Goal: Task Accomplishment & Management: Manage account settings

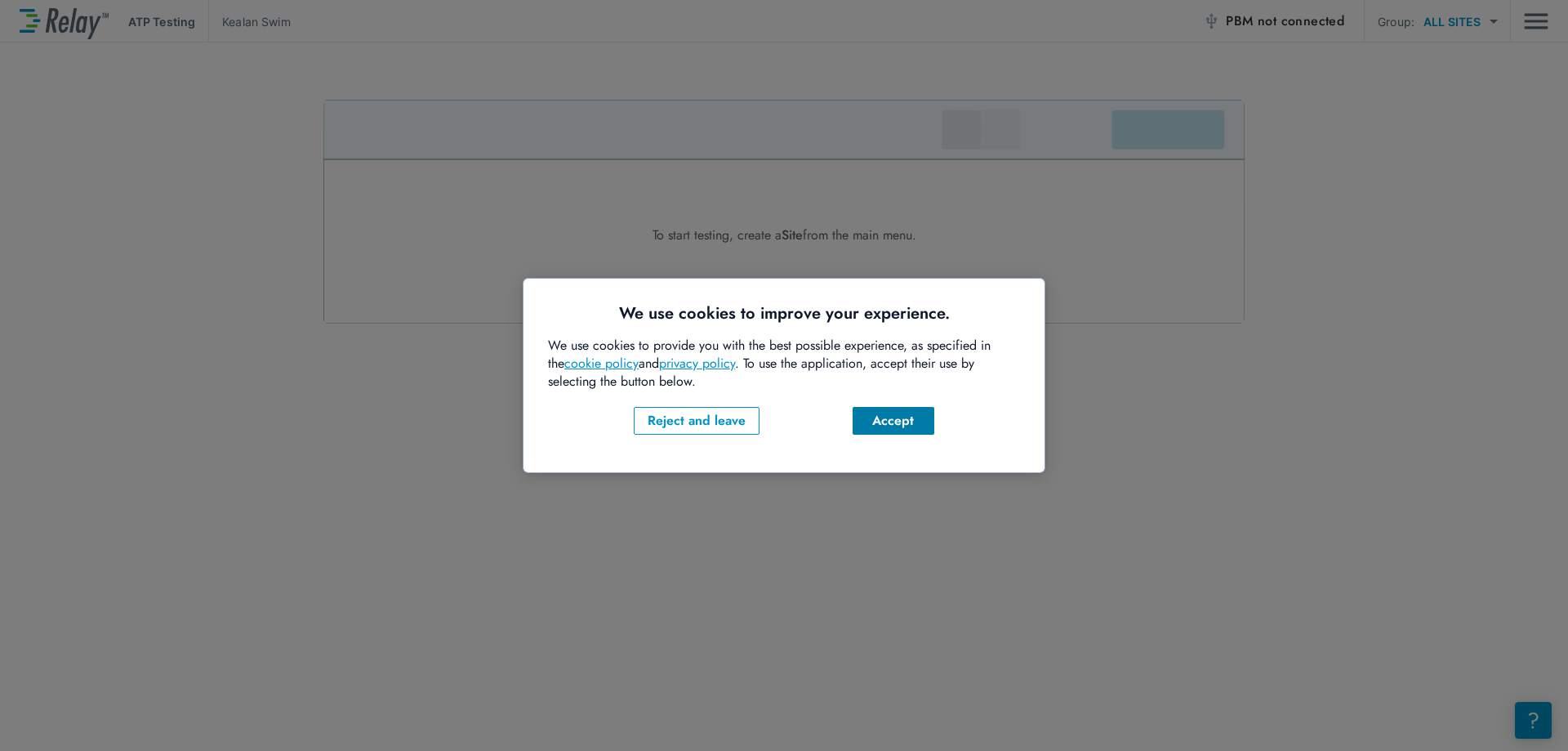
click at [908, 426] on div "Accept" at bounding box center [894, 421] width 56 height 20
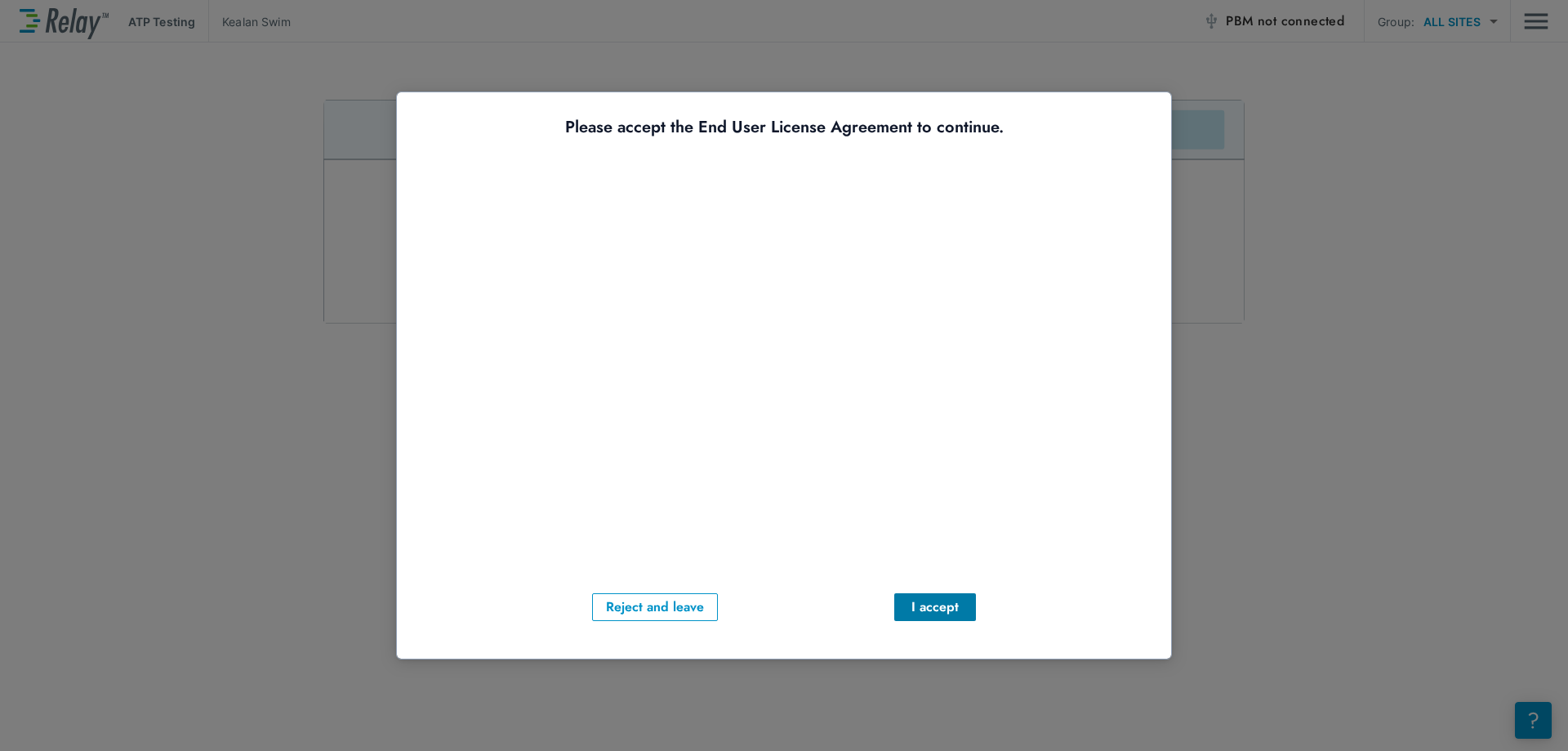
click at [916, 616] on div "I accept" at bounding box center [935, 607] width 56 height 20
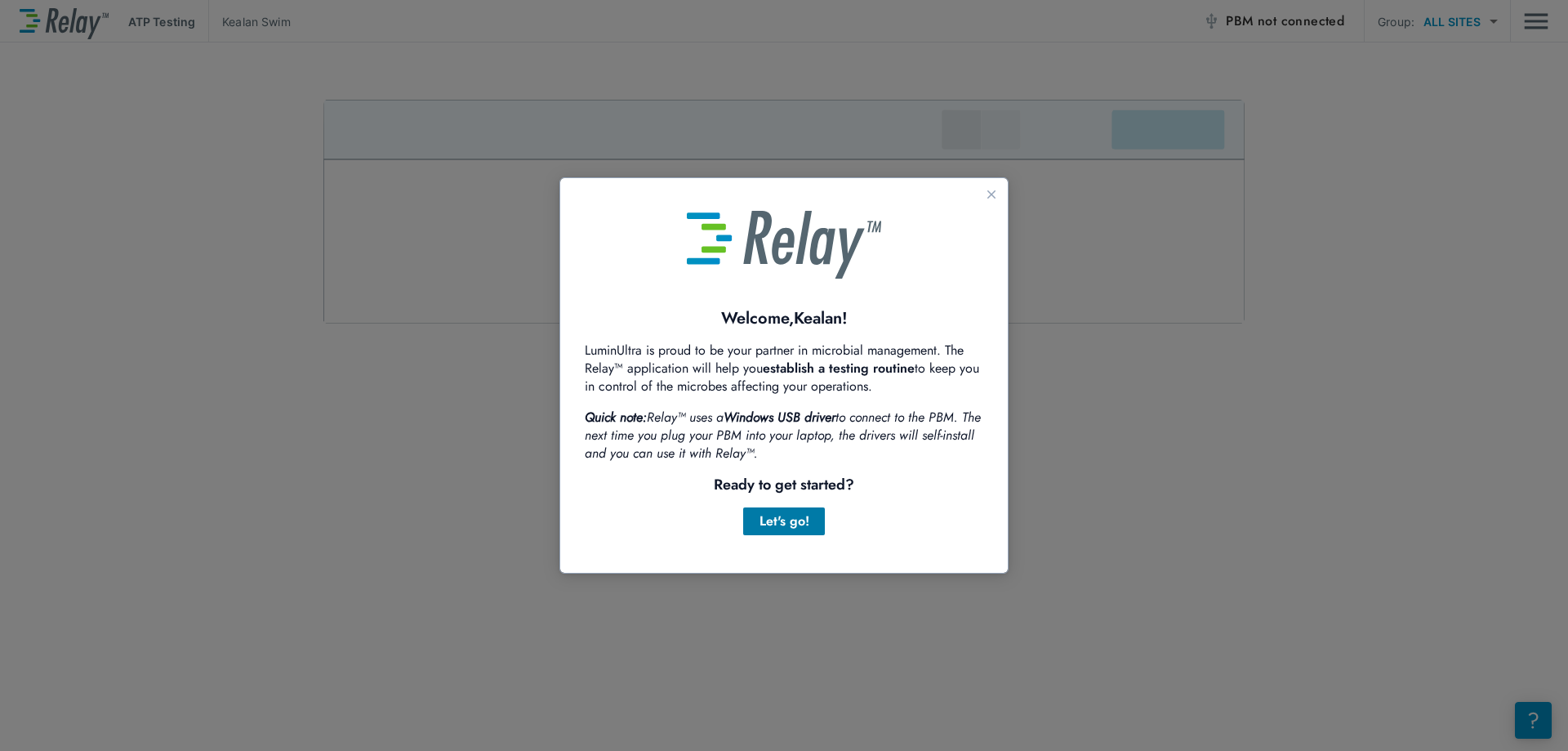
click at [799, 519] on div "Let's go!" at bounding box center [784, 522] width 56 height 20
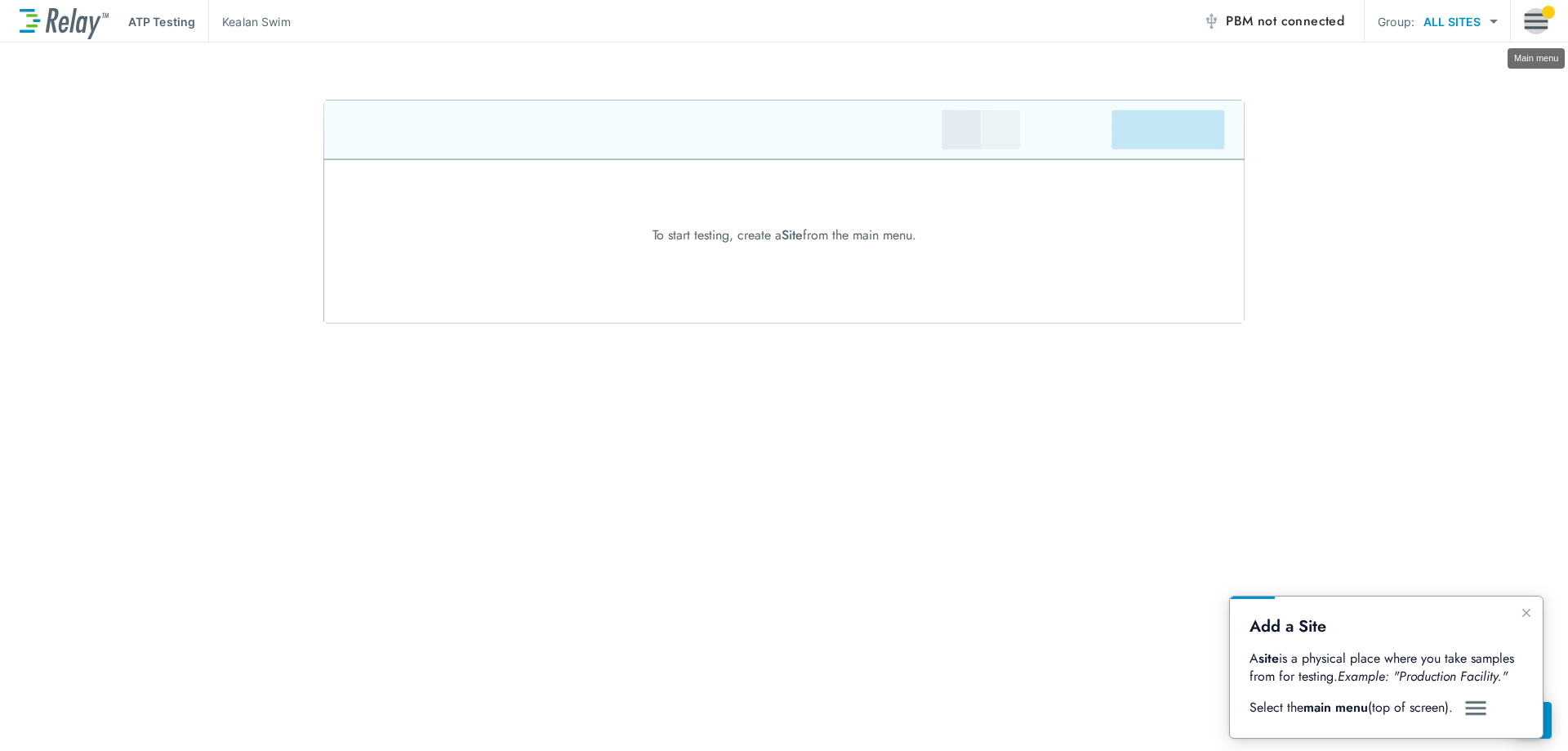
click at [1534, 20] on img "Main menu" at bounding box center [1536, 21] width 25 height 31
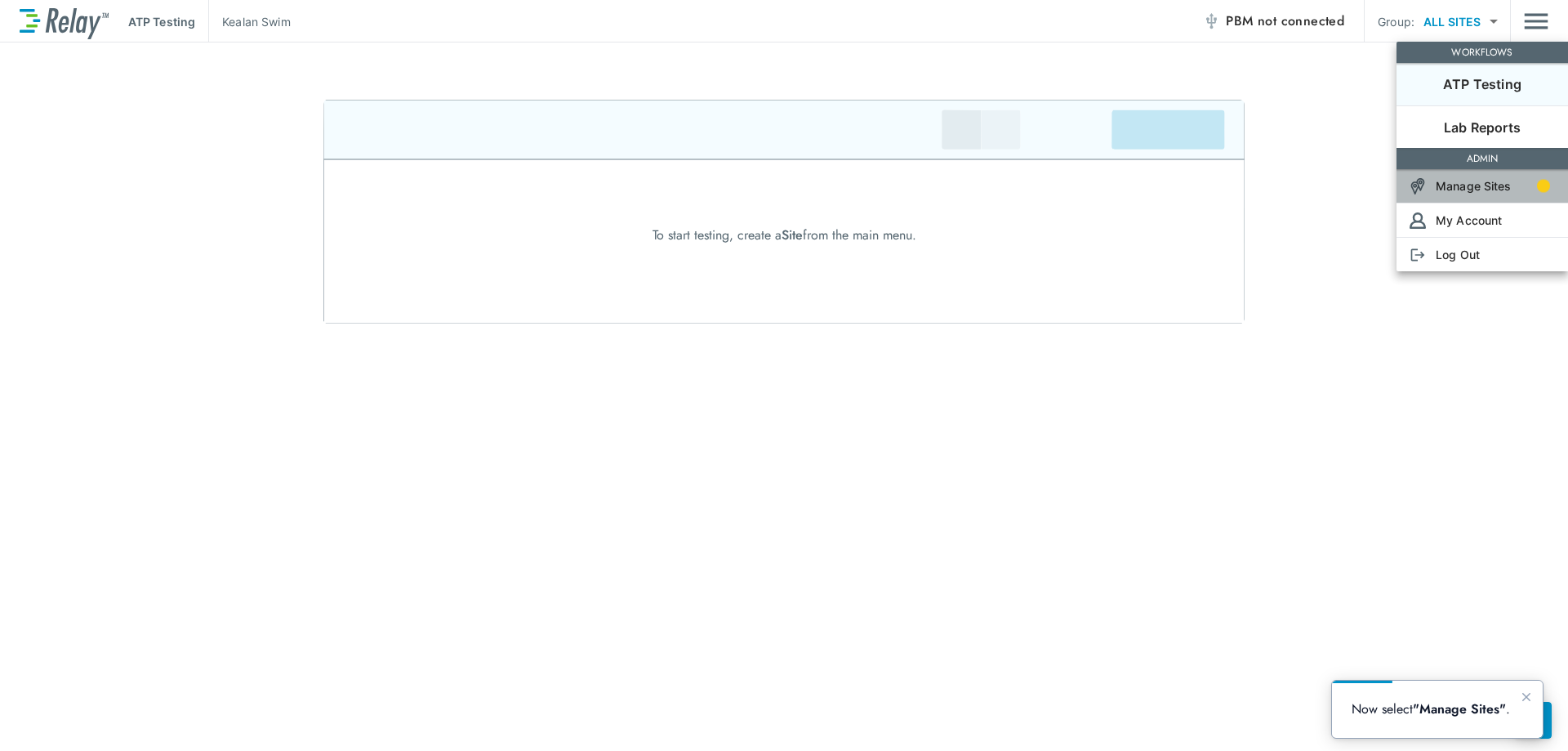
click at [1481, 186] on p "Manage Sites" at bounding box center [1474, 186] width 76 height 17
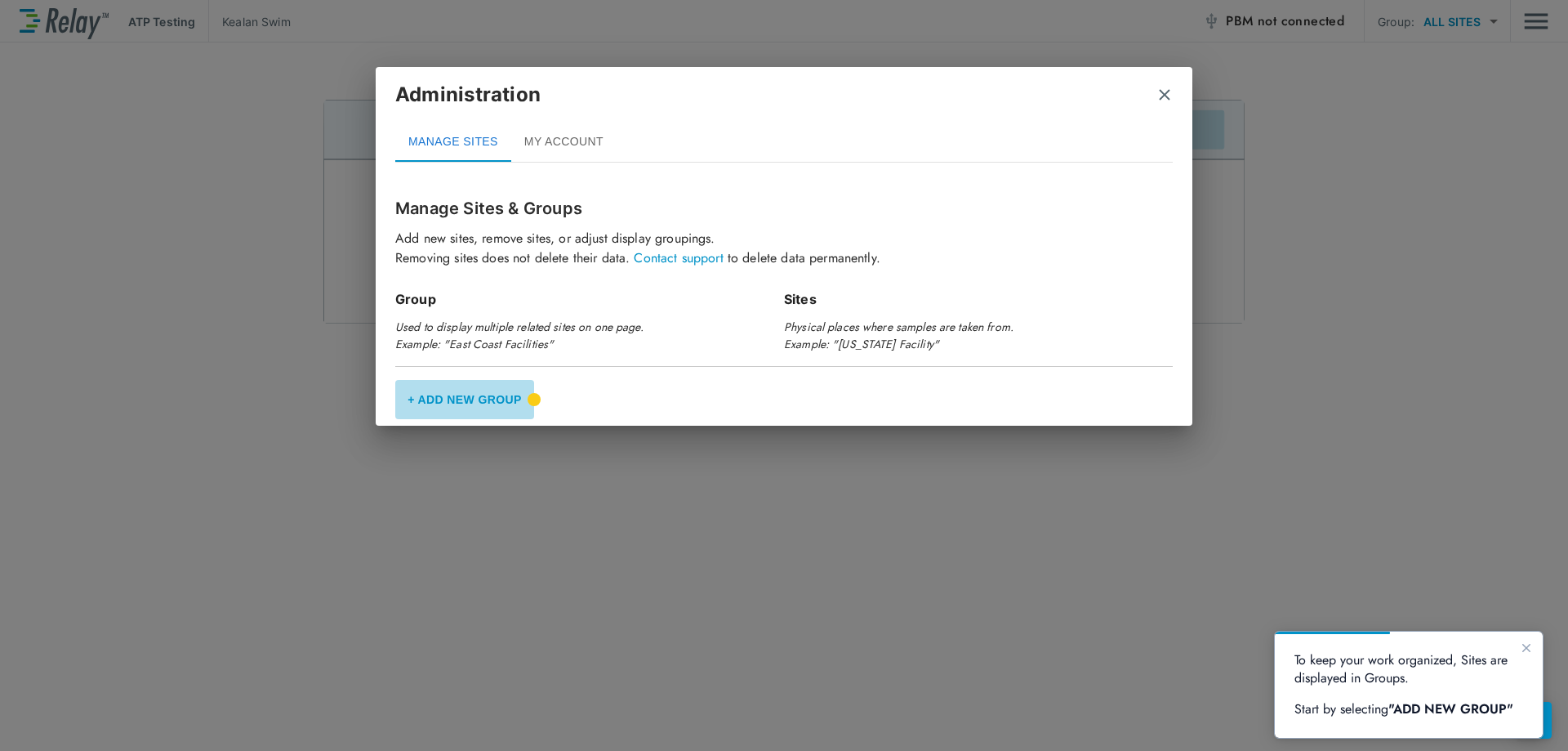
click at [463, 398] on button "+ Add New Group" at bounding box center [465, 399] width 139 height 39
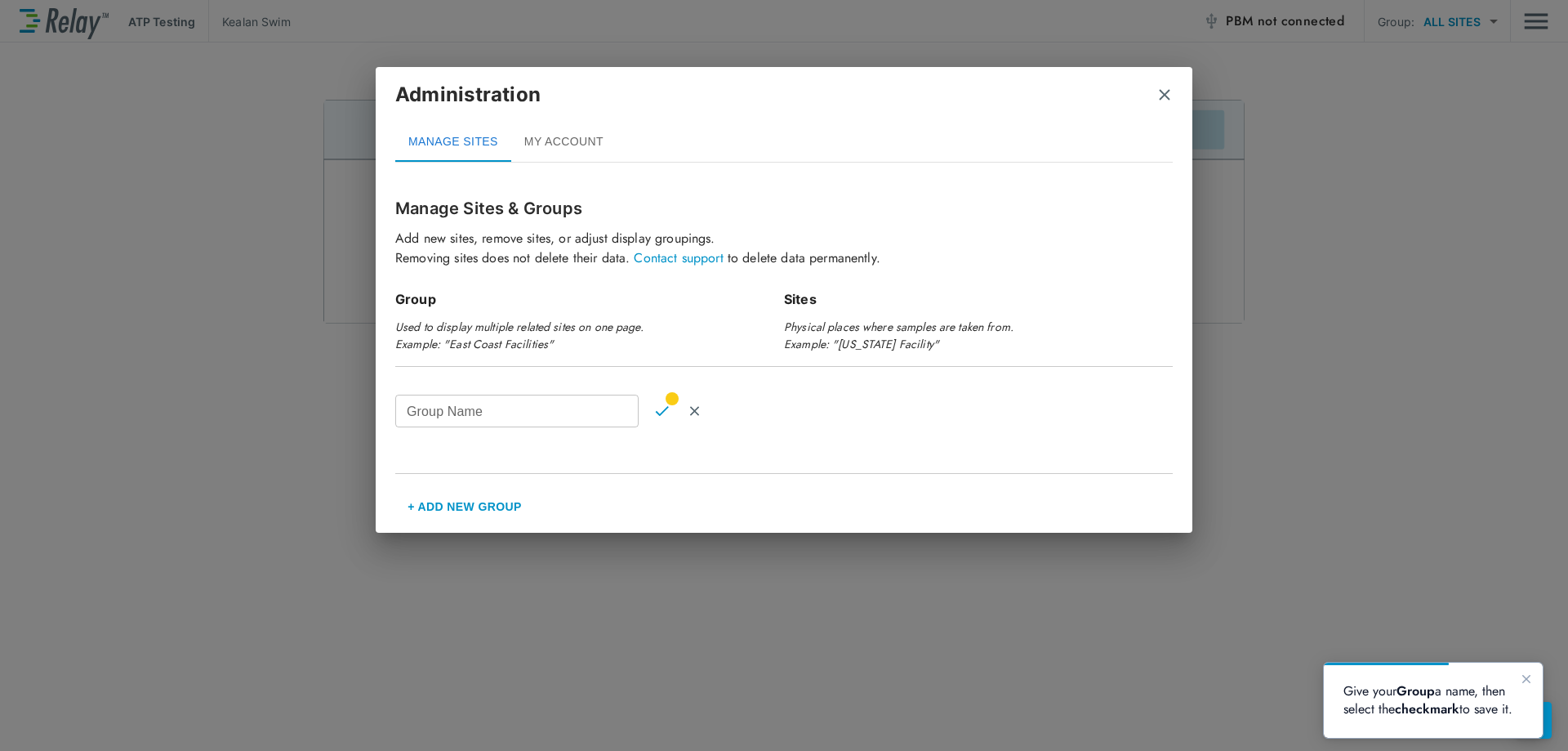
click at [454, 412] on input "Group Name" at bounding box center [516, 410] width 243 height 33
type input "***"
click at [668, 407] on img "Confirm" at bounding box center [662, 410] width 14 height 15
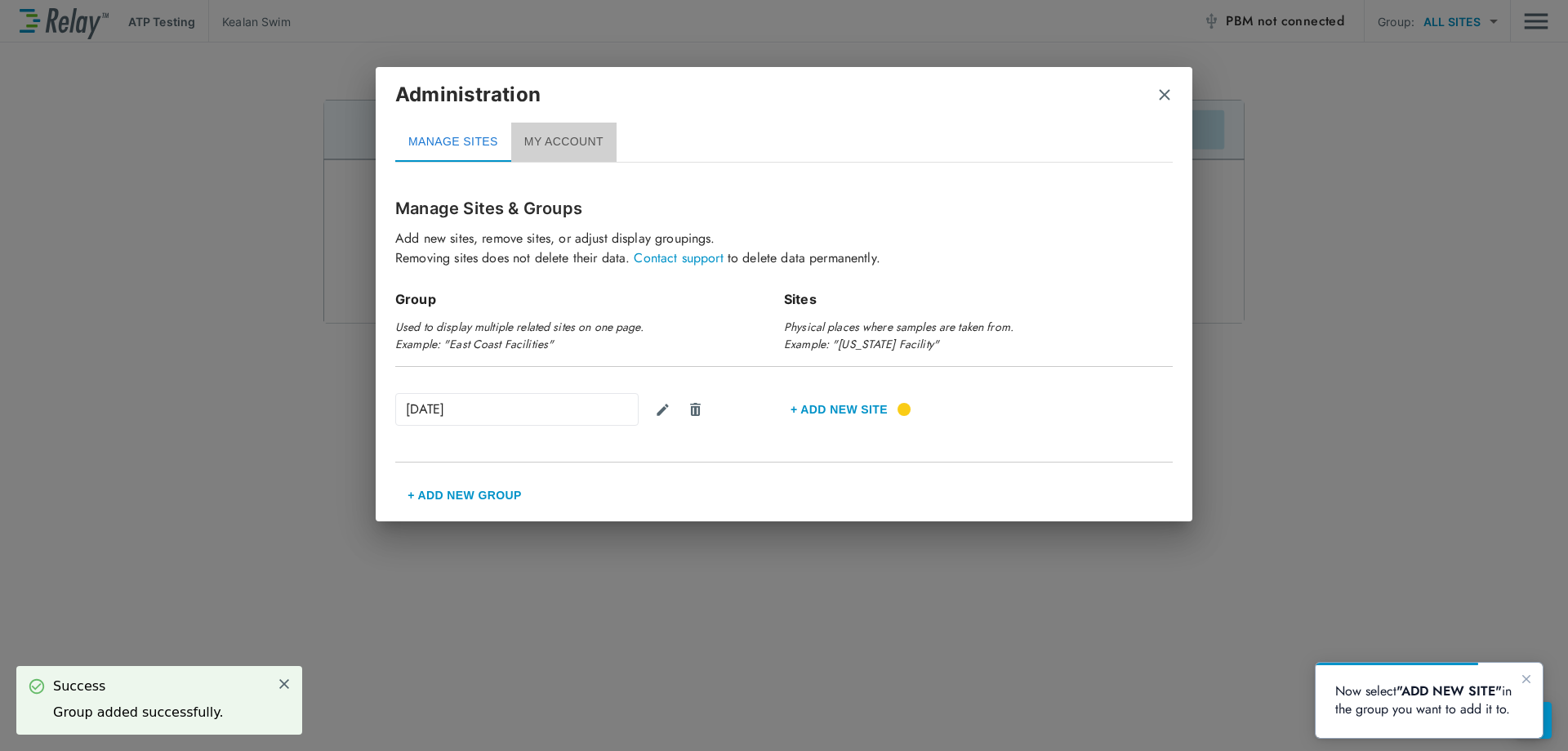
click at [550, 136] on button "MY ACCOUNT" at bounding box center [564, 141] width 105 height 39
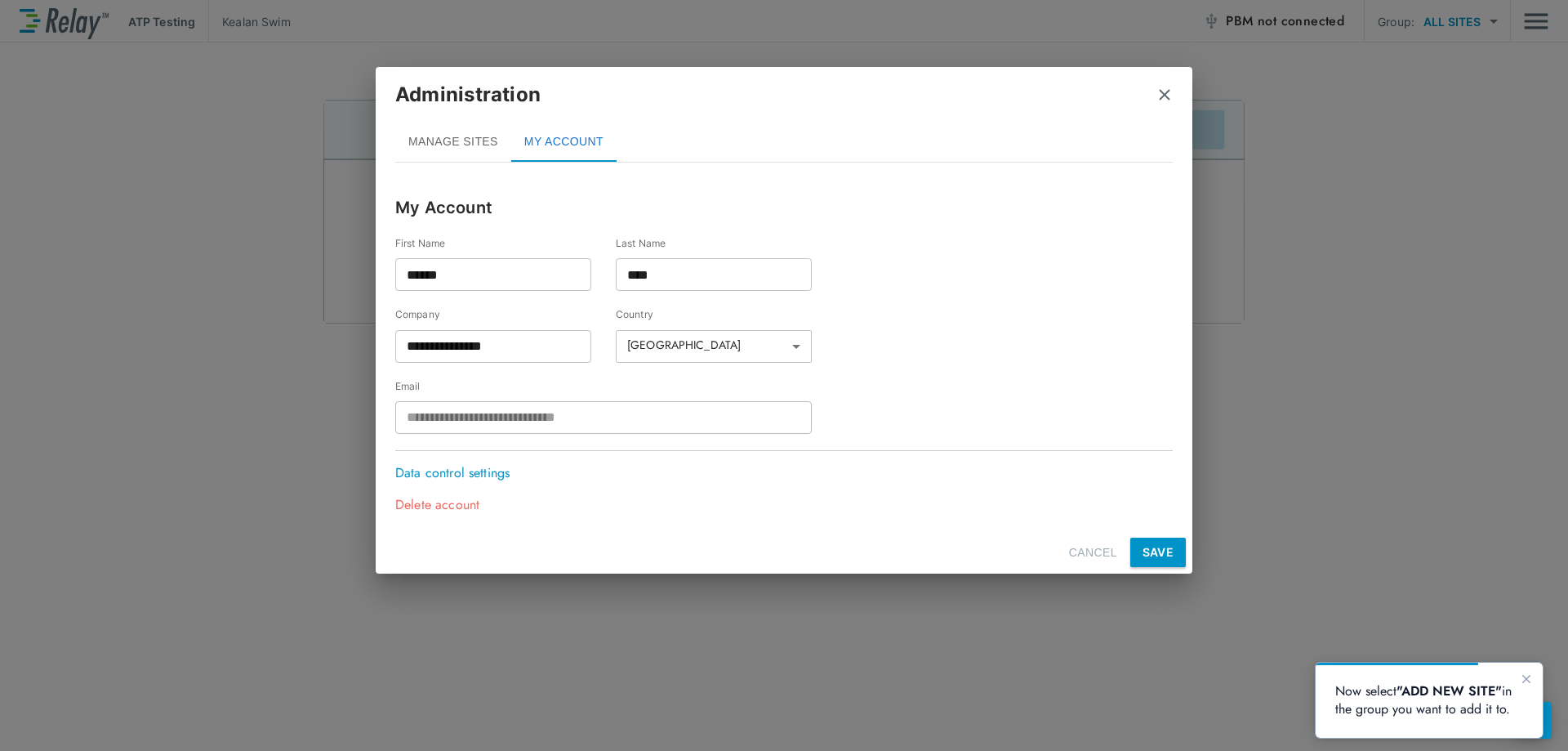
click at [471, 143] on button "MANAGE SITES" at bounding box center [453, 141] width 116 height 39
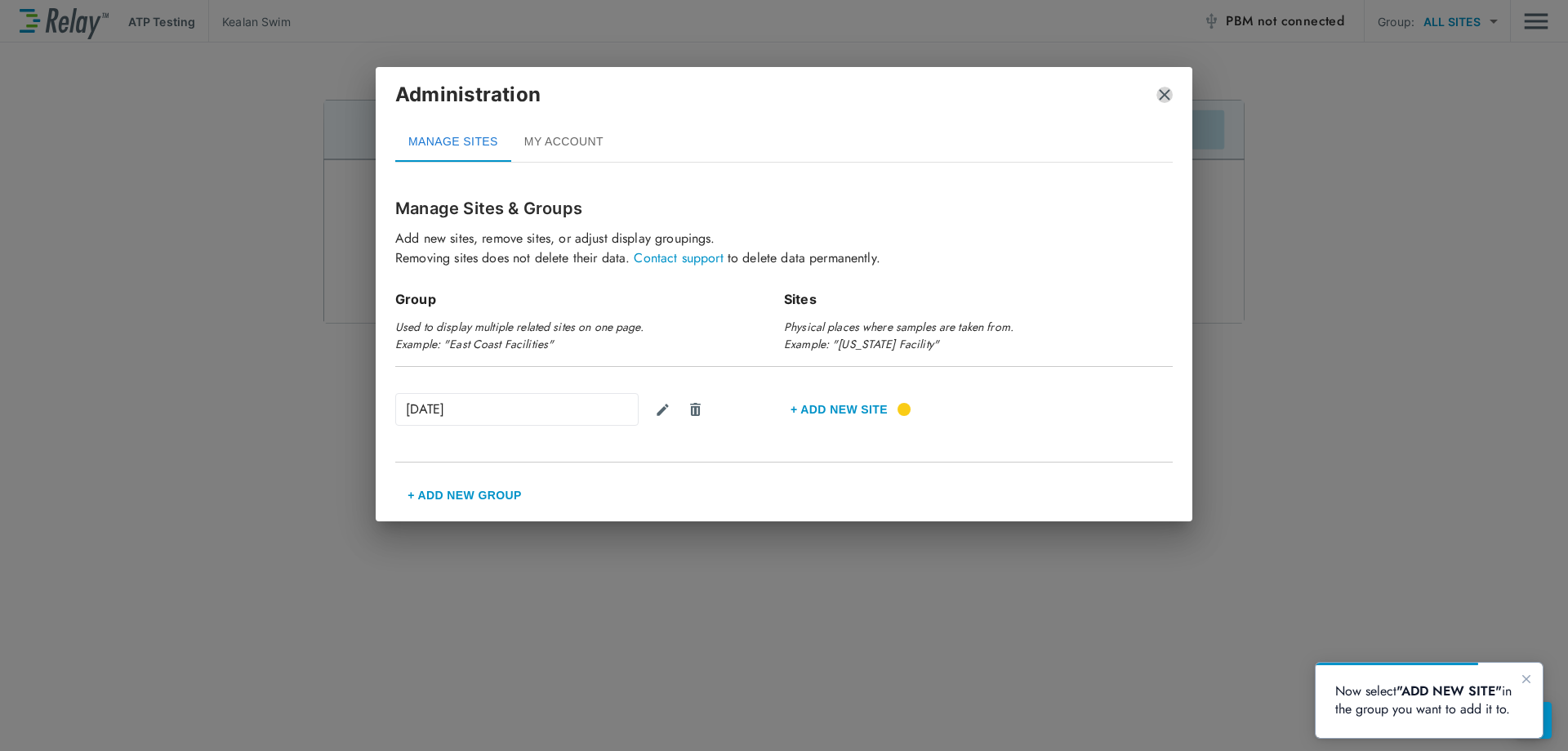
click at [1169, 99] on img "close" at bounding box center [1165, 94] width 16 height 16
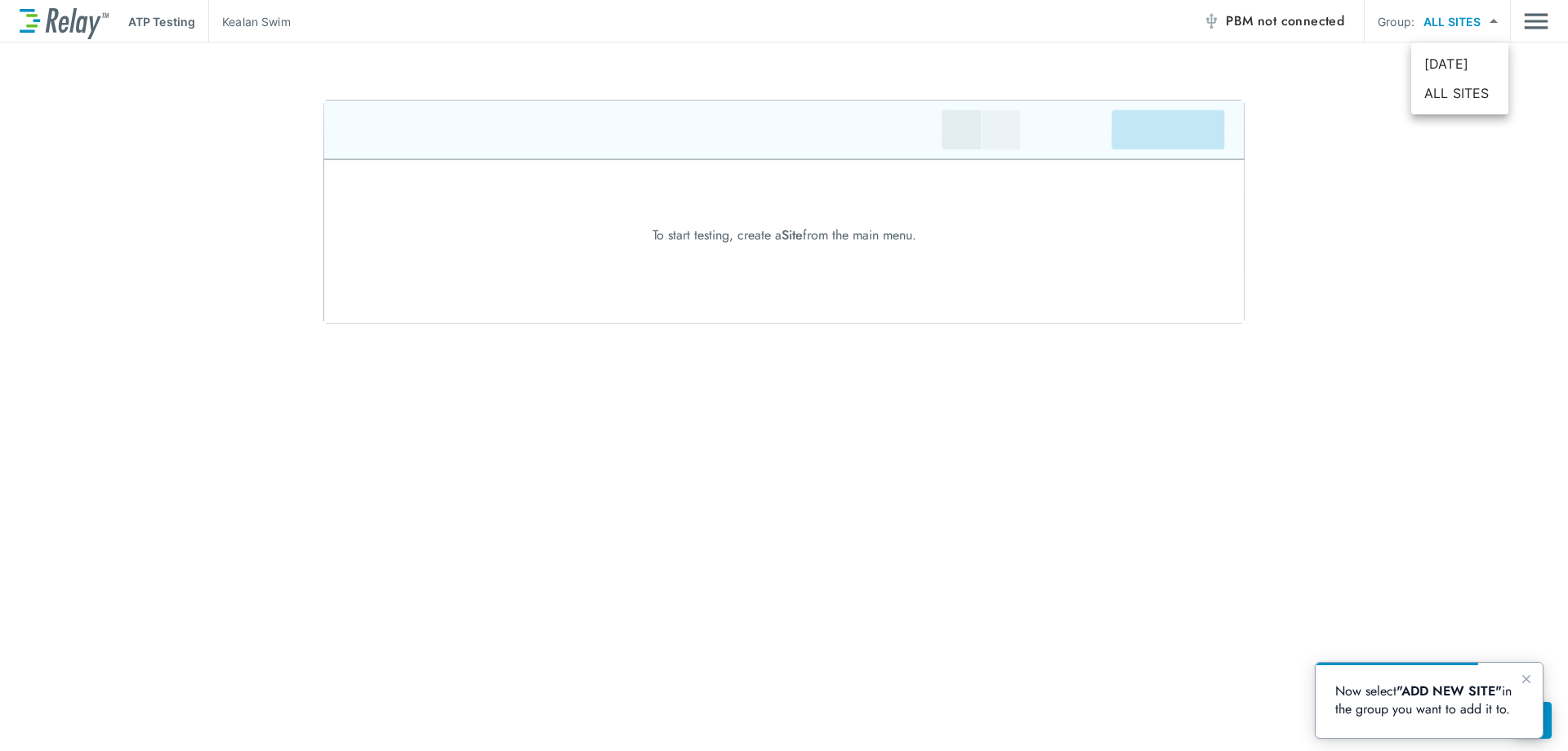
click at [1508, 20] on body "ATP Testing Kealan Swim PBM not connected Group: ALL SITES ********* ​ To start…" at bounding box center [784, 376] width 1568 height 751
click at [1530, 19] on div at bounding box center [784, 376] width 1568 height 751
click at [1462, 29] on body "ATP Testing Kealan Swim PBM not connected Group: ALL SITES ********* ​ To start…" at bounding box center [784, 376] width 1568 height 751
click at [1447, 63] on li "[DATE]" at bounding box center [1461, 64] width 97 height 30
type input "***"
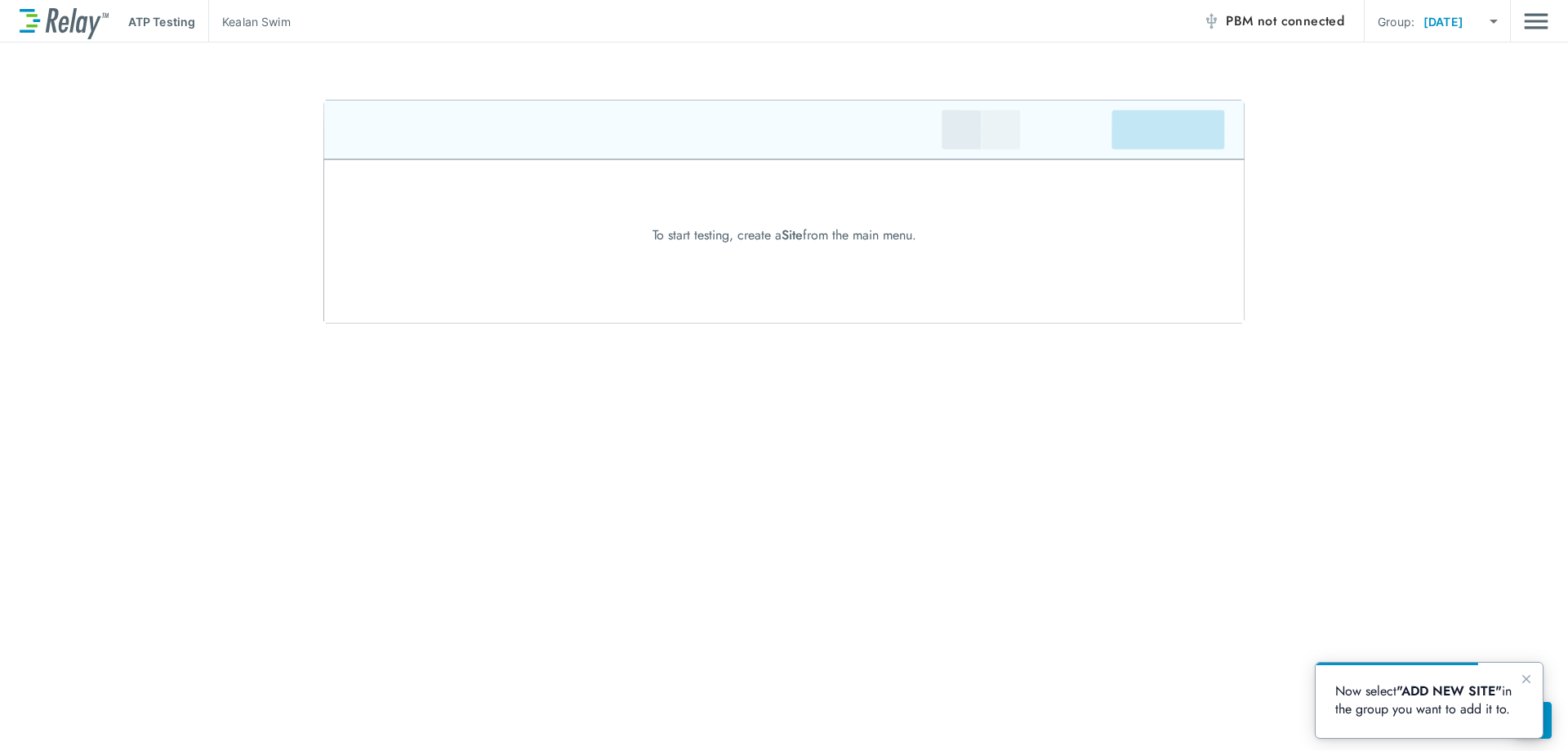
click at [975, 131] on img at bounding box center [784, 211] width 922 height 224
click at [1028, 127] on img at bounding box center [784, 211] width 922 height 224
click at [1541, 18] on img "Main menu" at bounding box center [1536, 21] width 25 height 31
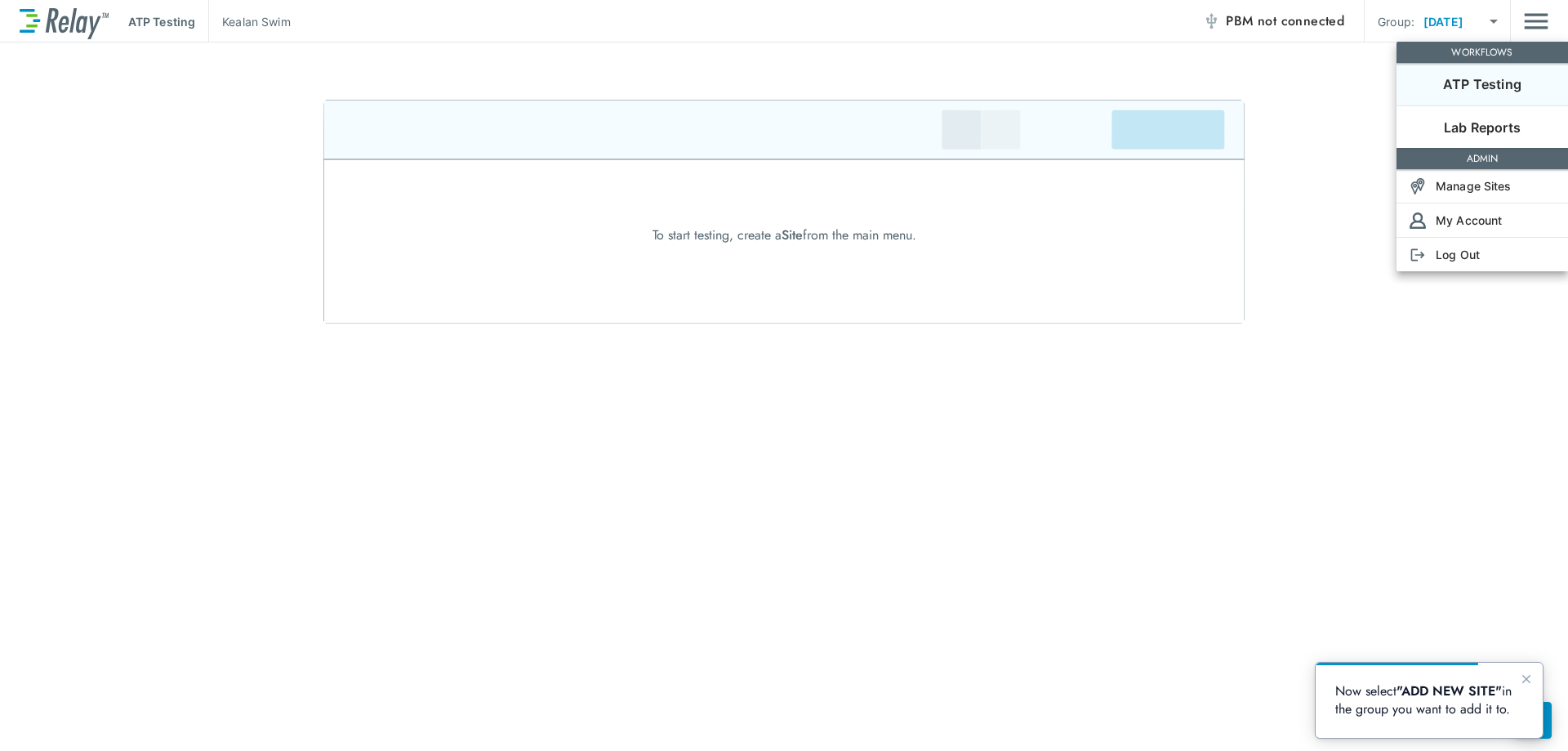
click at [1339, 481] on div at bounding box center [784, 376] width 1568 height 751
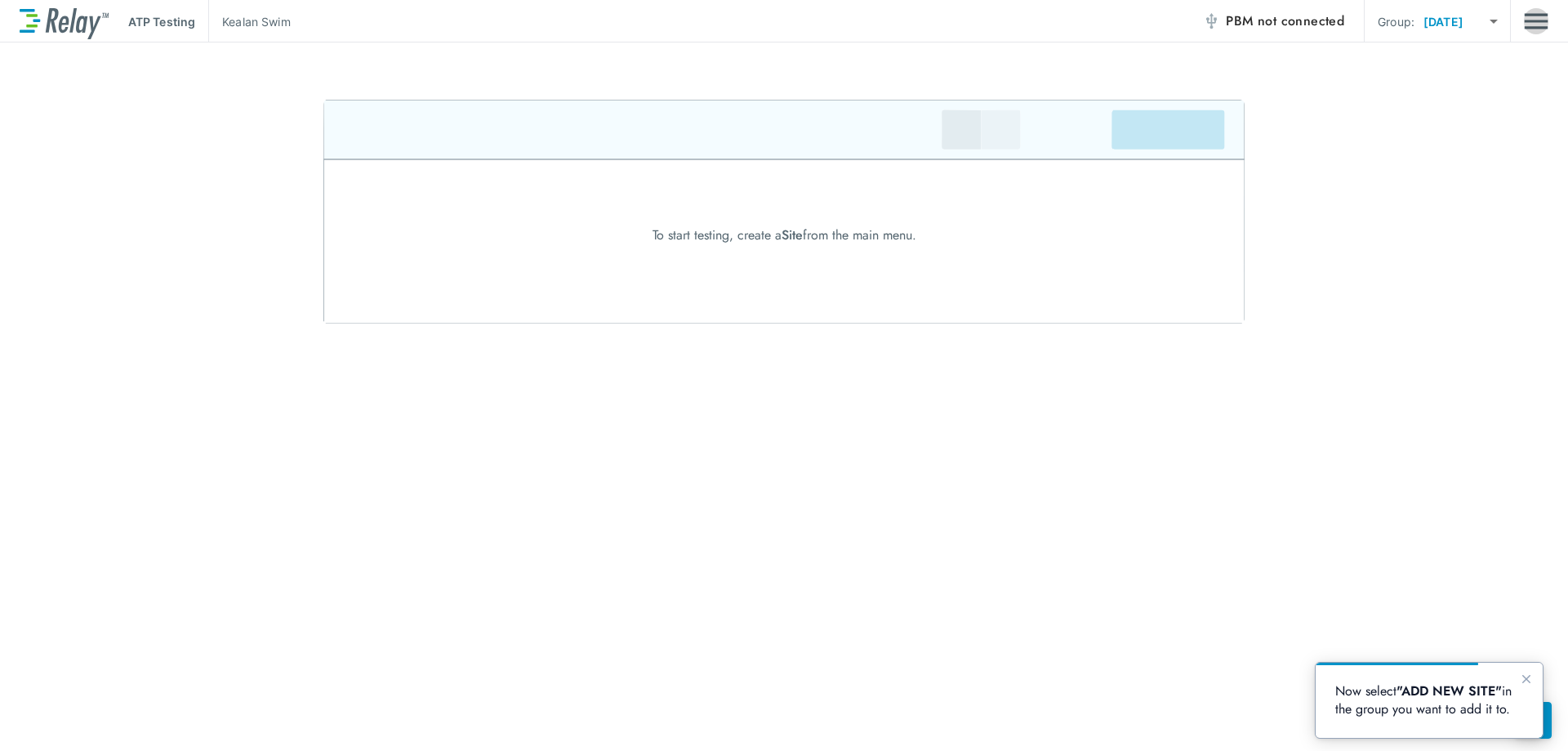
click at [1531, 19] on img "Main menu" at bounding box center [1536, 21] width 25 height 31
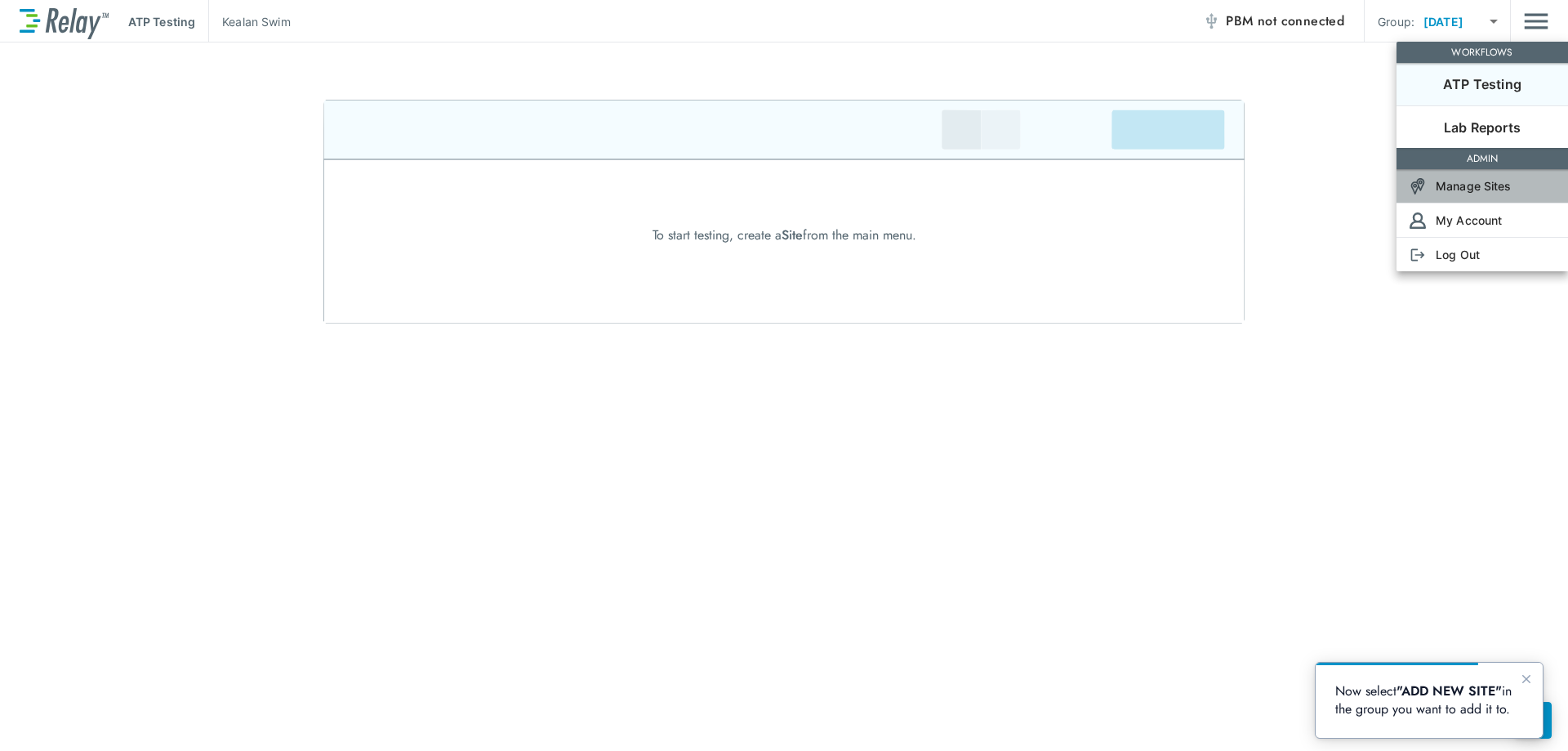
click at [1472, 193] on p "Manage Sites" at bounding box center [1474, 186] width 76 height 17
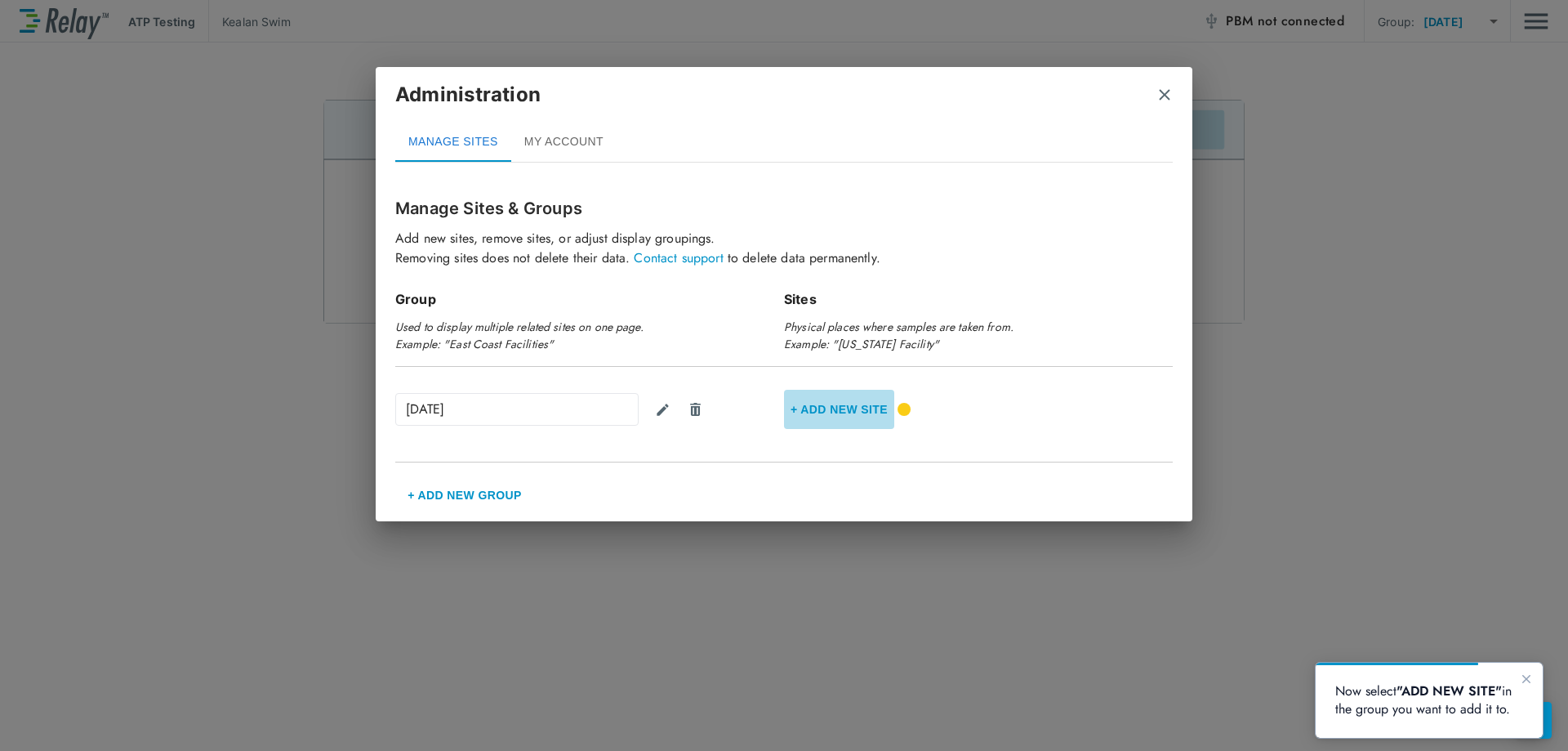
click at [854, 407] on button "+ Add new Site" at bounding box center [839, 408] width 110 height 39
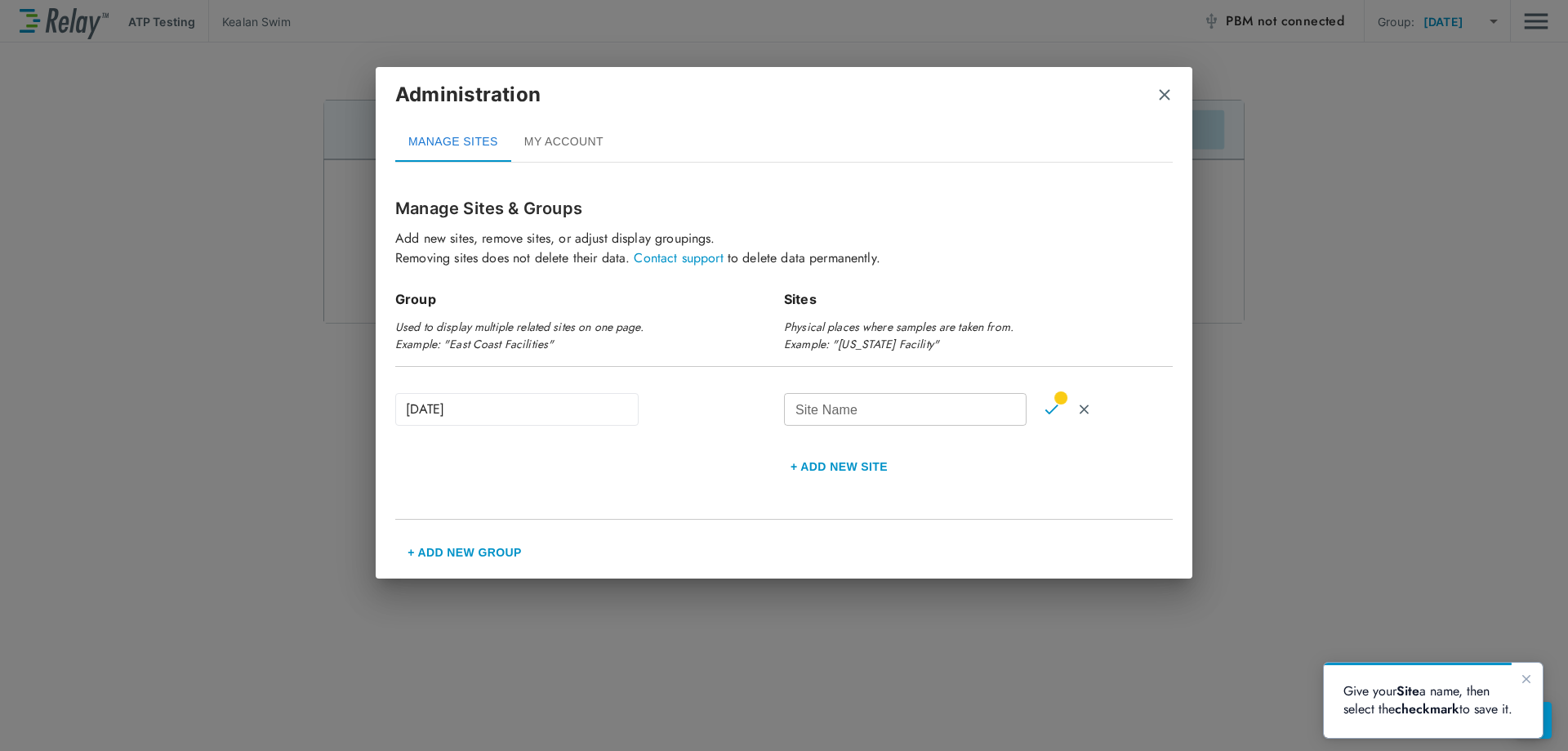
click at [822, 411] on input "Site Name" at bounding box center [906, 409] width 242 height 33
click at [799, 412] on input "**********" at bounding box center [906, 409] width 242 height 33
type input "**********"
click at [1053, 405] on img "Confirm" at bounding box center [1052, 409] width 14 height 15
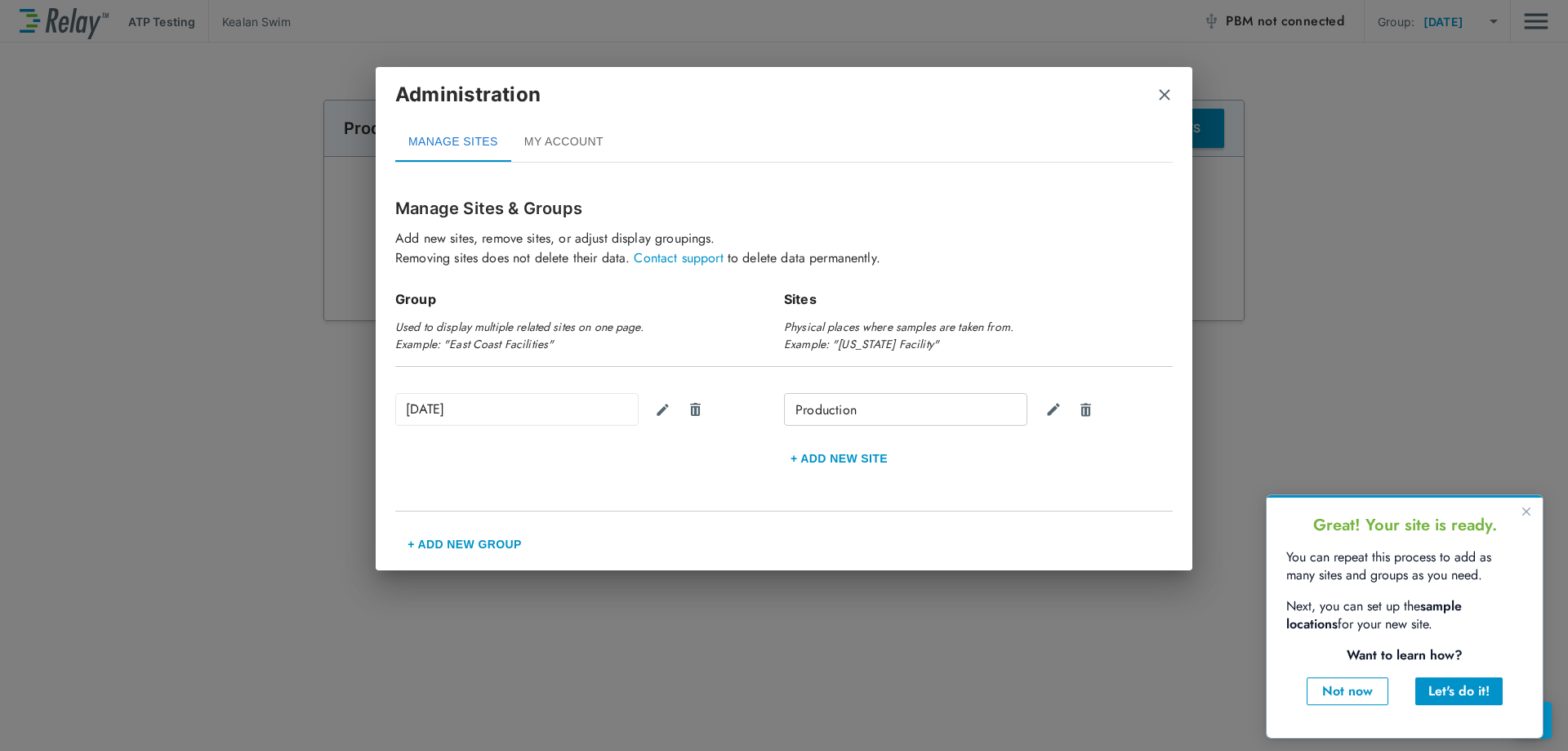
click at [1159, 94] on img "close" at bounding box center [1165, 94] width 16 height 16
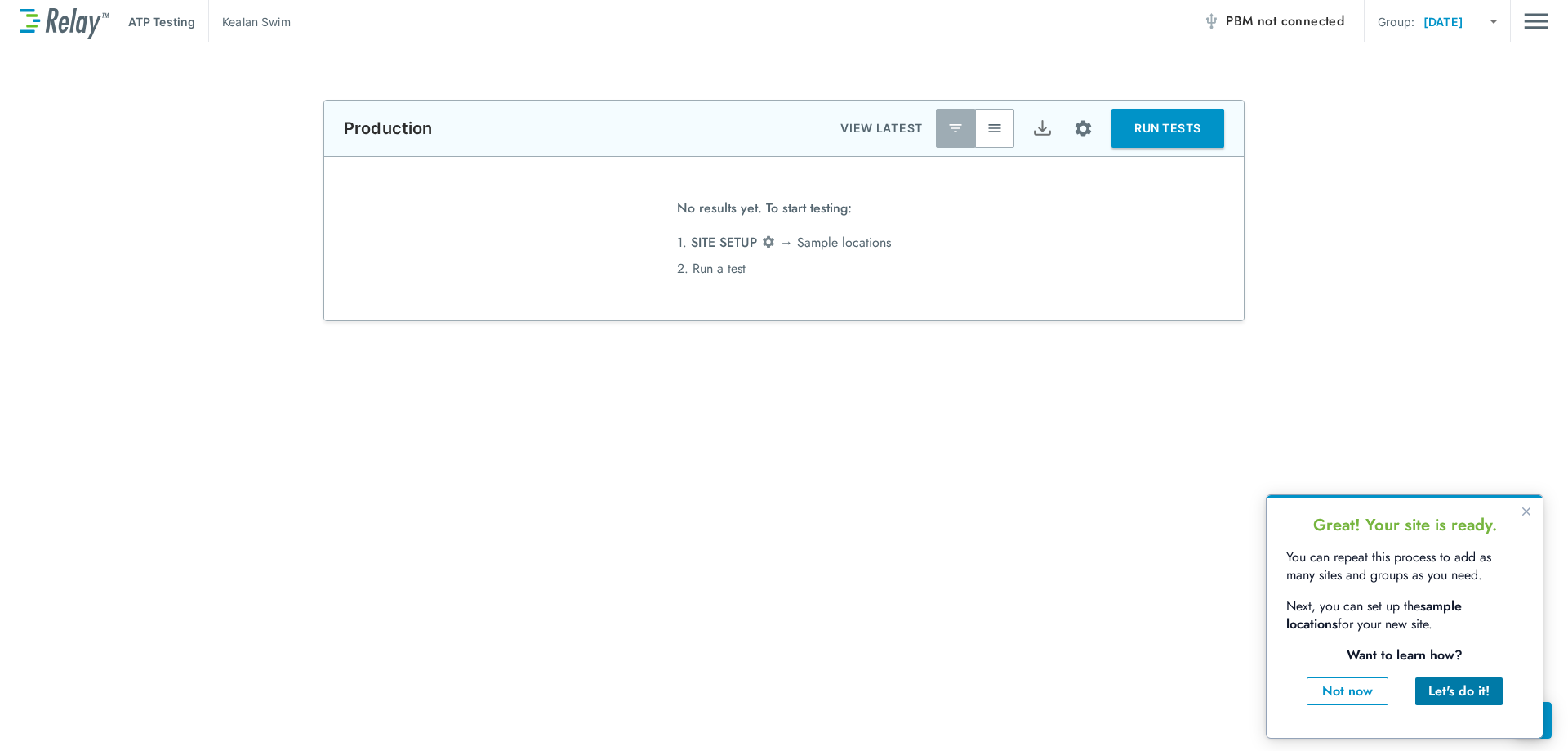
click at [1435, 691] on div "Let's do it!" at bounding box center [1460, 691] width 62 height 20
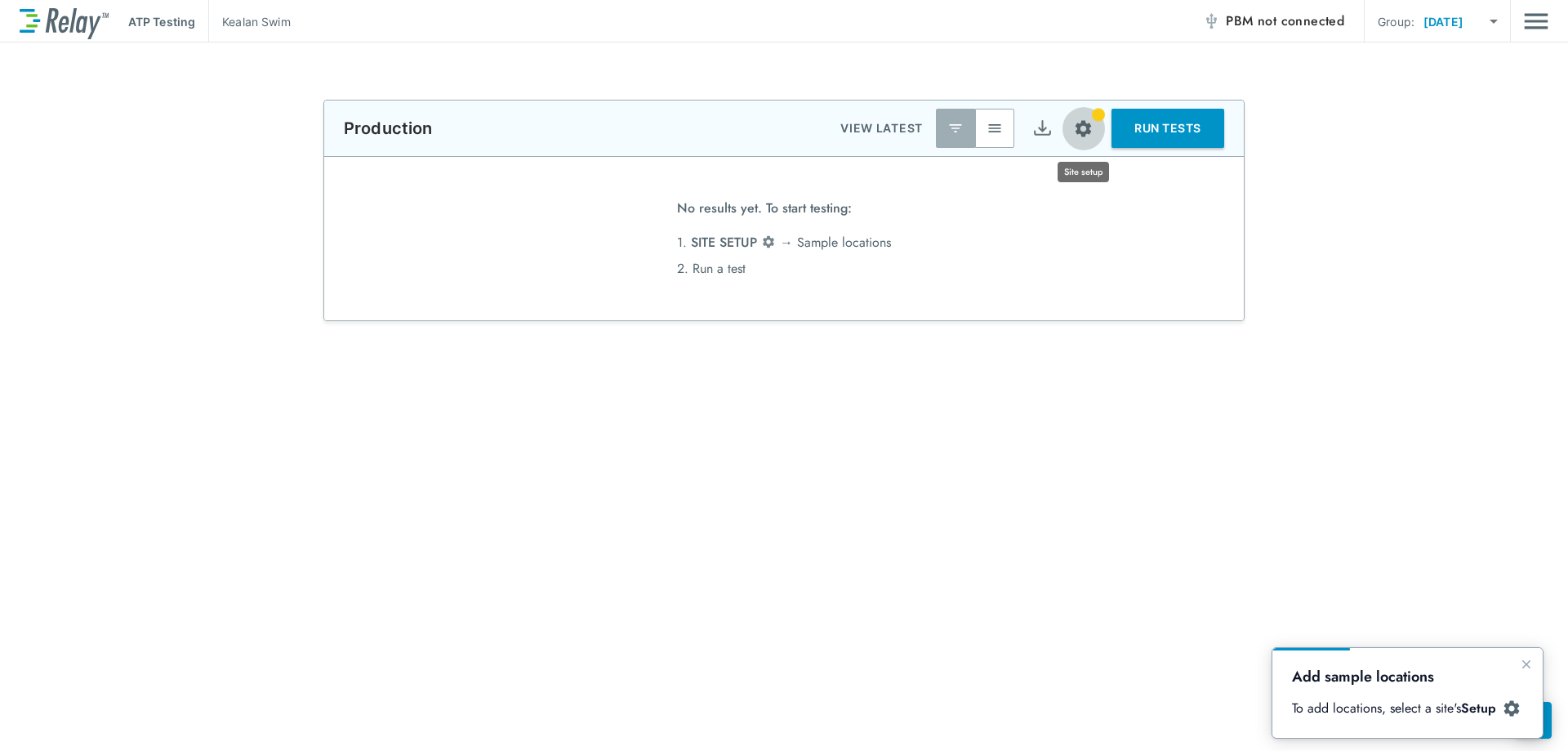
click at [1084, 127] on img "Site setup" at bounding box center [1083, 128] width 21 height 21
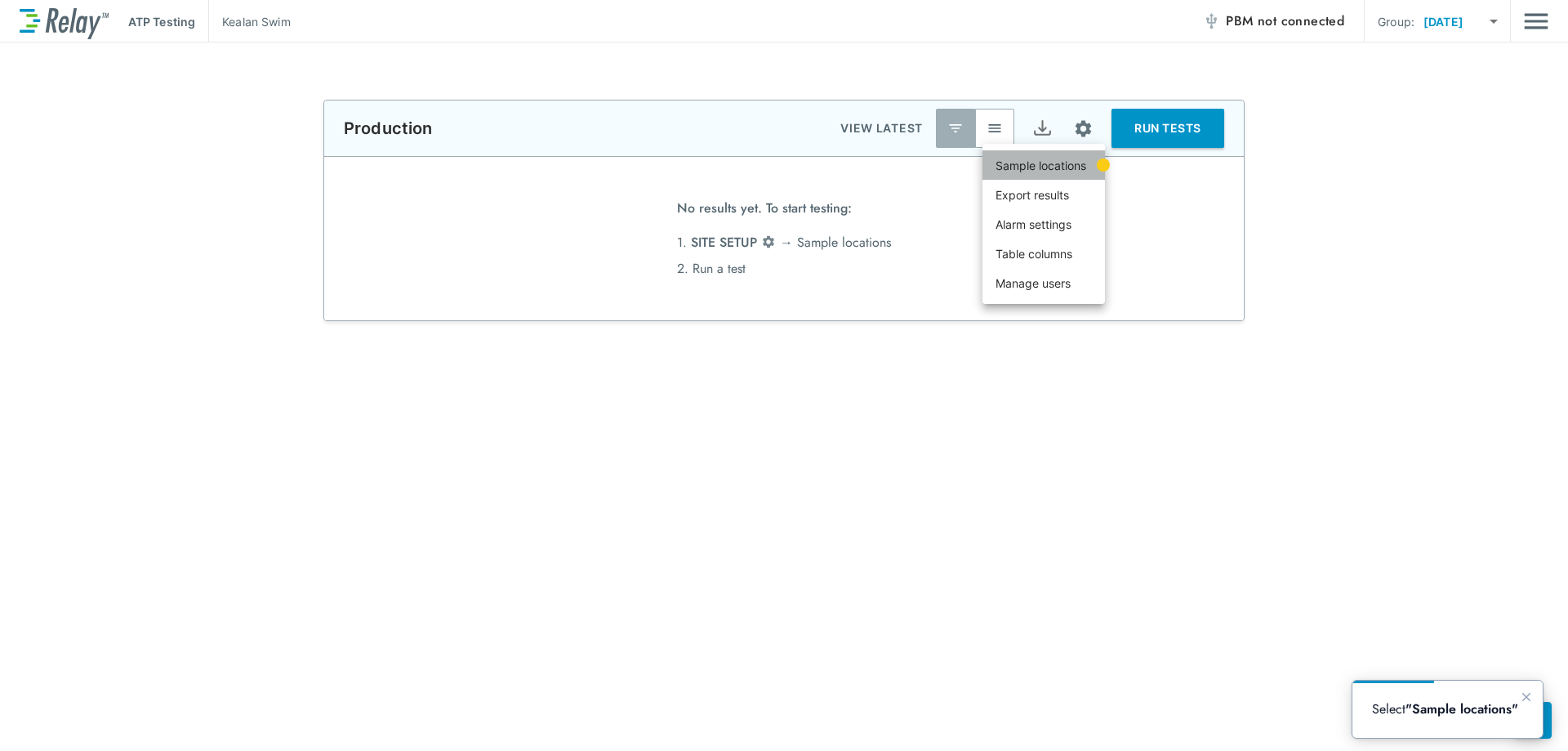
click at [1062, 168] on p "Sample locations" at bounding box center [1041, 165] width 90 height 17
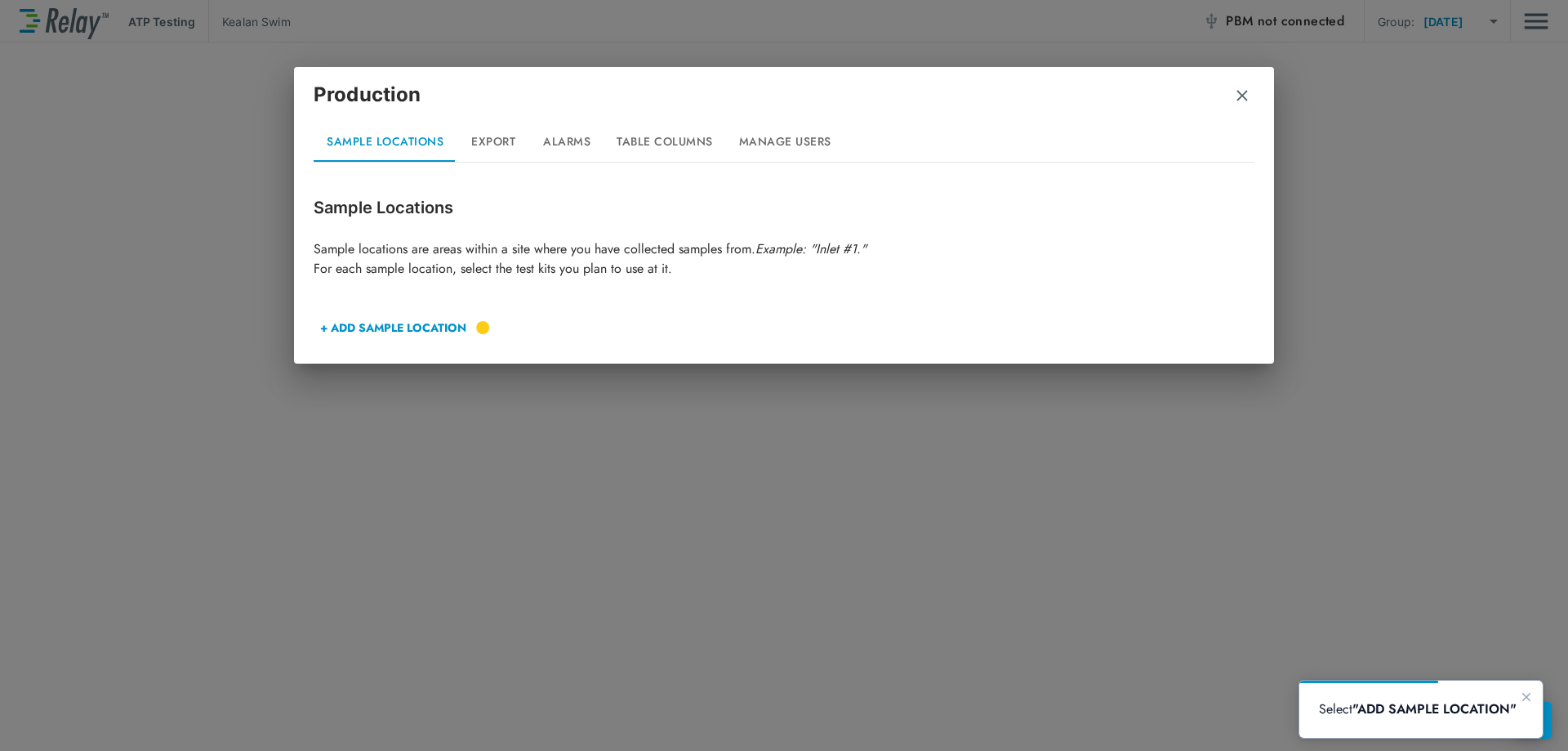
click at [424, 332] on button "+ ADD SAMPLE LOCATION" at bounding box center [393, 327] width 159 height 39
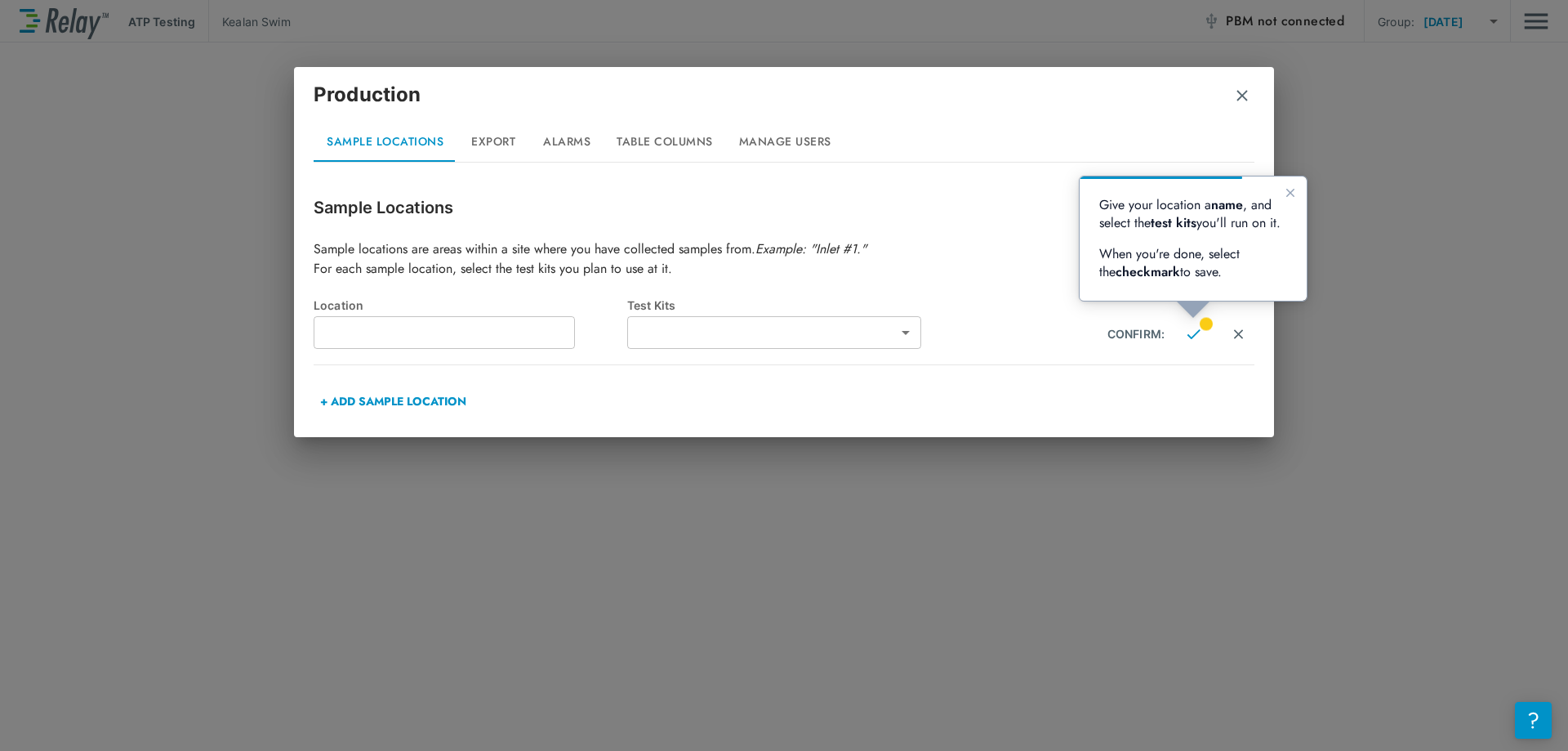
click at [408, 335] on input "text" at bounding box center [444, 332] width 261 height 33
click at [781, 344] on body "**********" at bounding box center [784, 376] width 1568 height 751
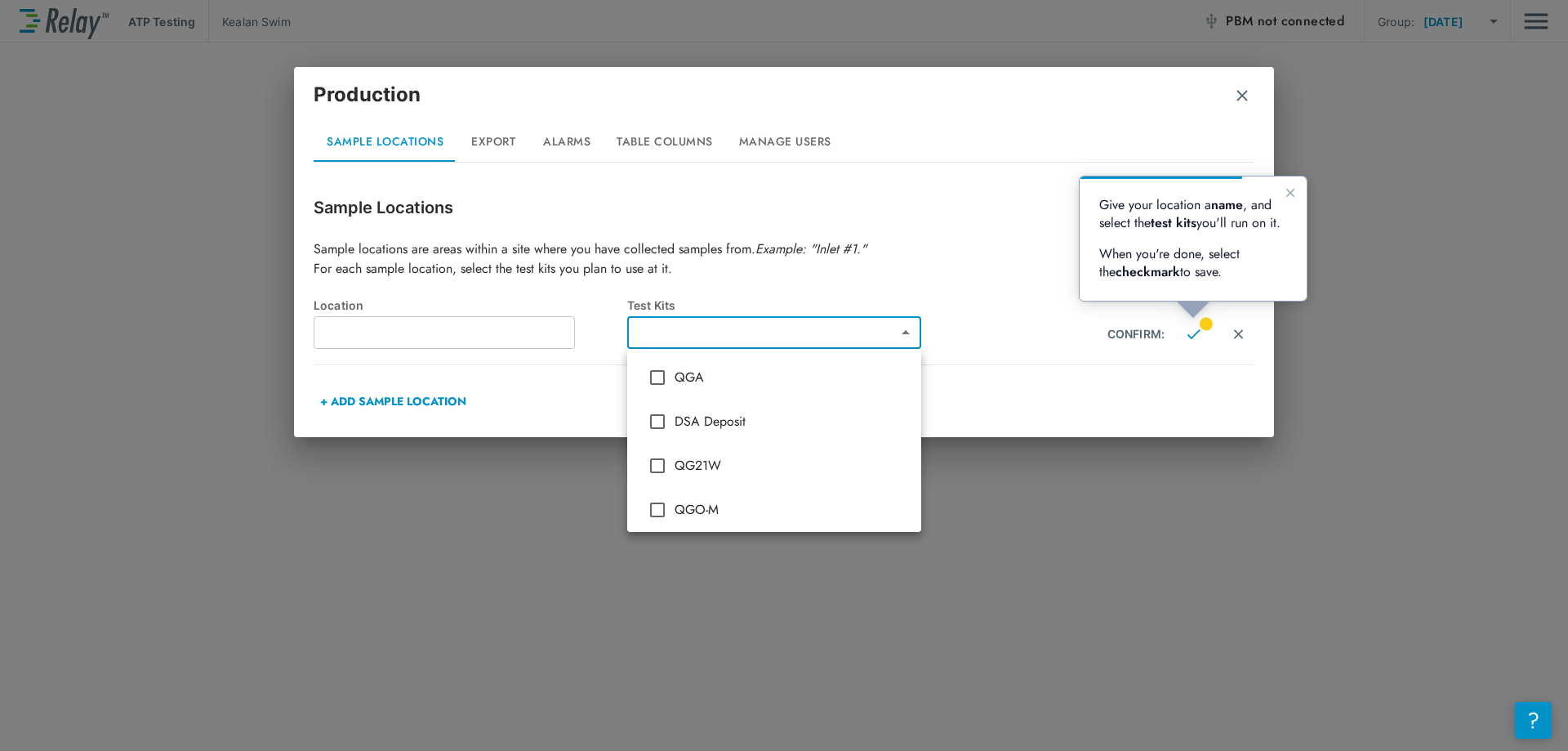
click at [1238, 89] on div at bounding box center [784, 376] width 1568 height 751
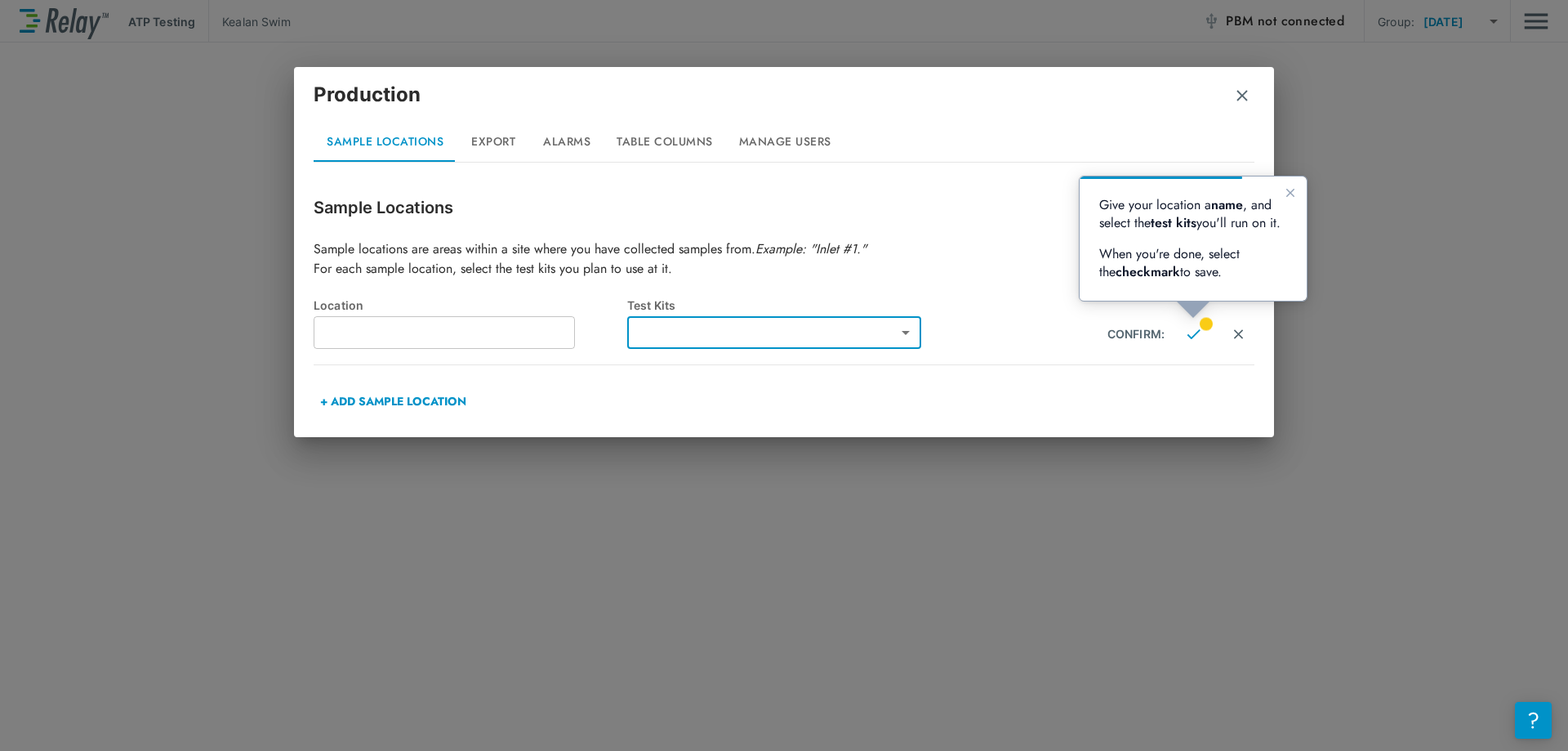
click at [1239, 96] on img "button" at bounding box center [1242, 95] width 16 height 16
